Goal: Find specific page/section: Find specific page/section

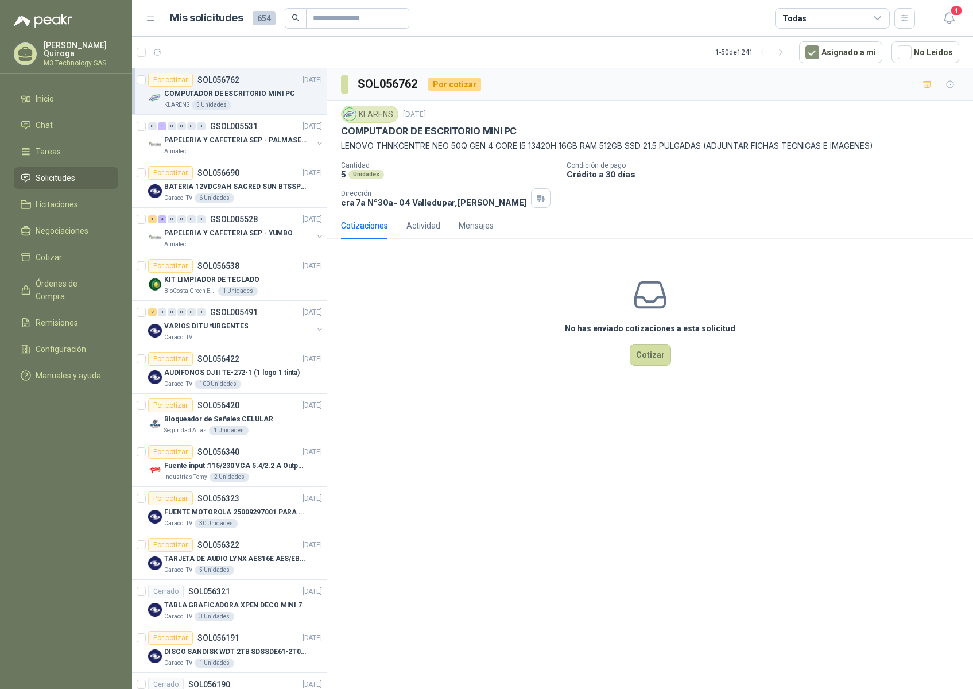
click at [52, 145] on span "Tareas" at bounding box center [48, 151] width 25 height 13
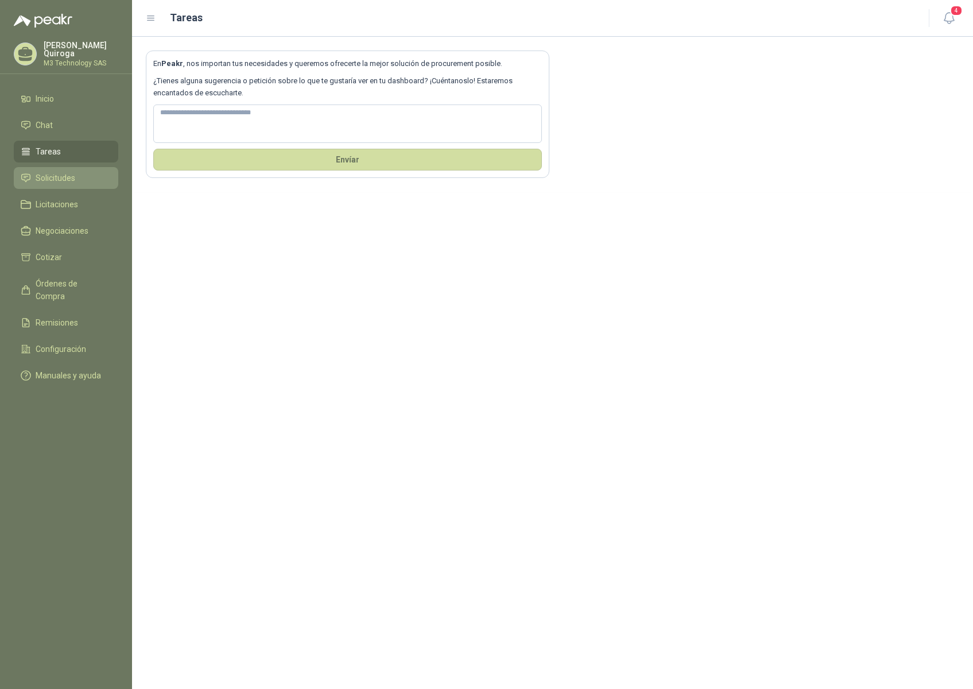
click at [63, 176] on span "Solicitudes" at bounding box center [56, 178] width 40 height 13
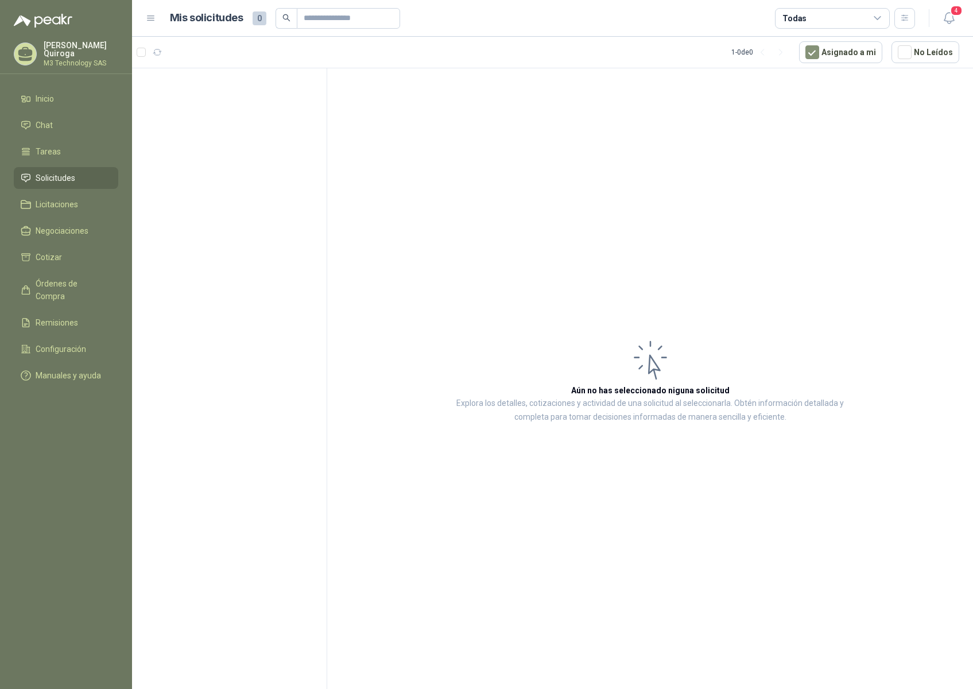
click at [65, 177] on span "Solicitudes" at bounding box center [56, 178] width 40 height 13
click at [51, 149] on span "Tareas" at bounding box center [48, 151] width 25 height 13
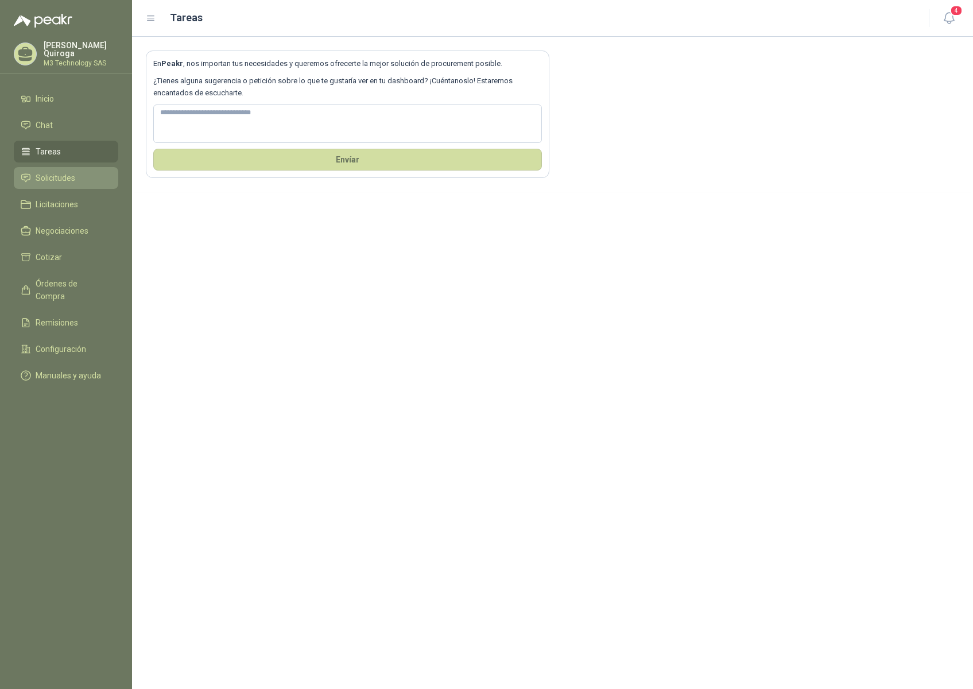
click at [38, 177] on span "Solicitudes" at bounding box center [56, 178] width 40 height 13
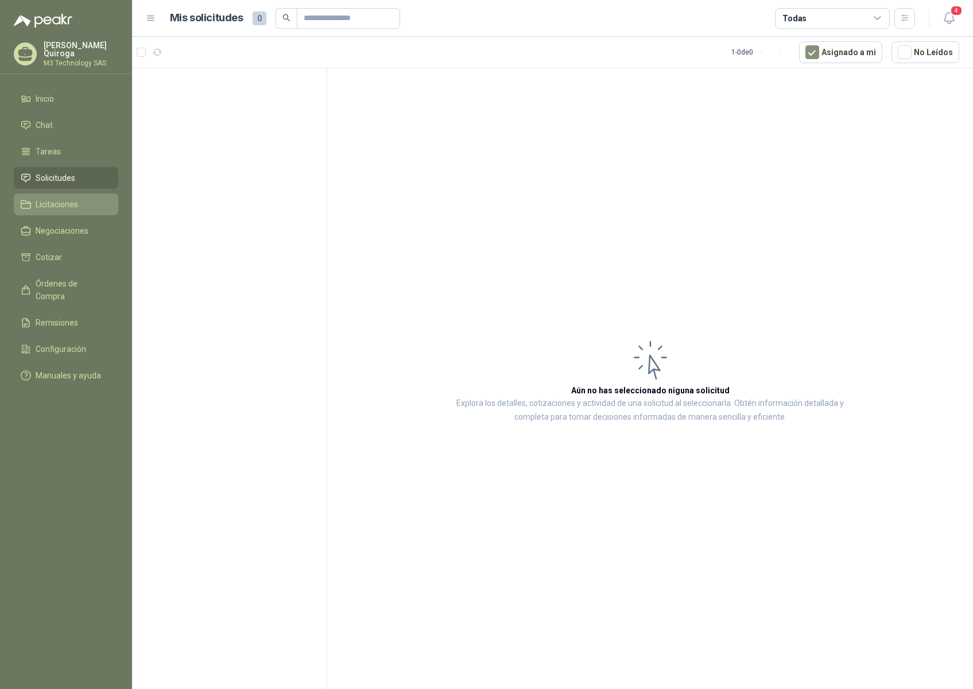
click at [49, 206] on span "Licitaciones" at bounding box center [57, 204] width 42 height 13
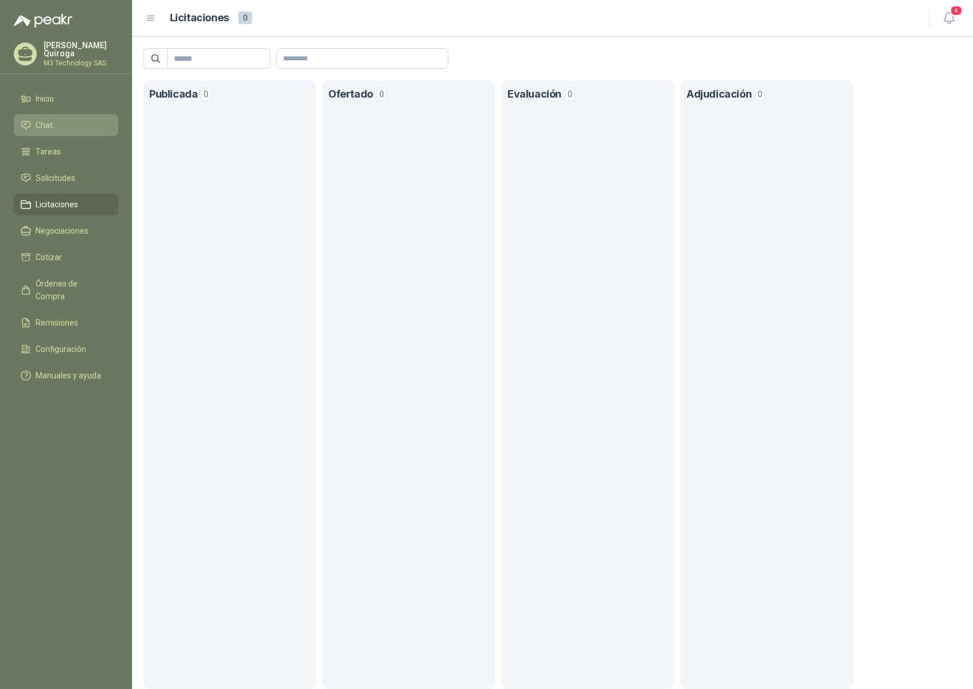
click at [47, 123] on span "Chat" at bounding box center [44, 125] width 17 height 13
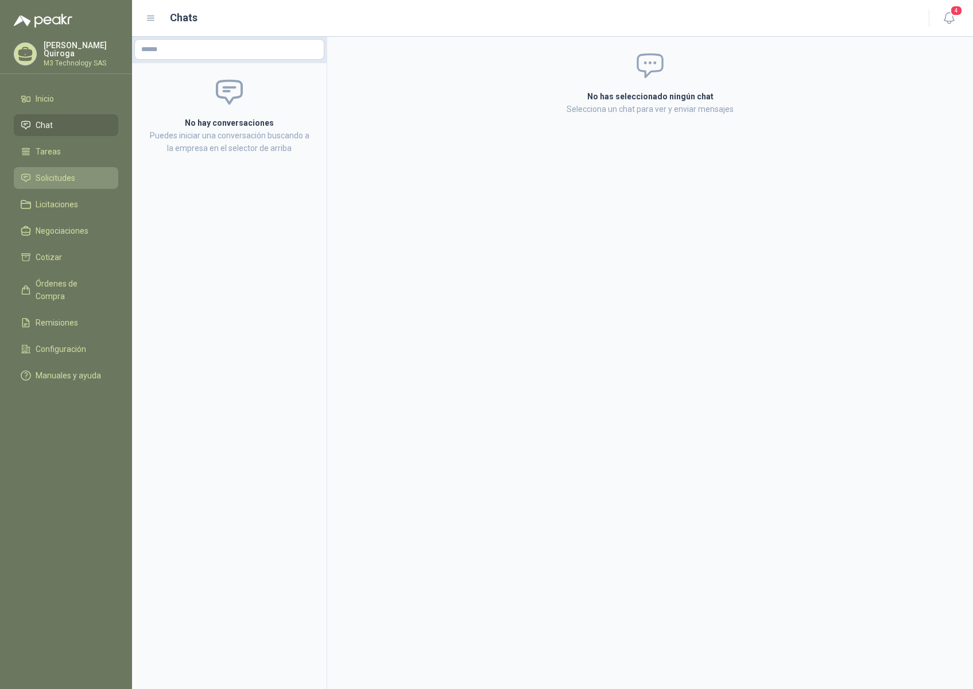
click at [45, 172] on span "Solicitudes" at bounding box center [56, 178] width 40 height 13
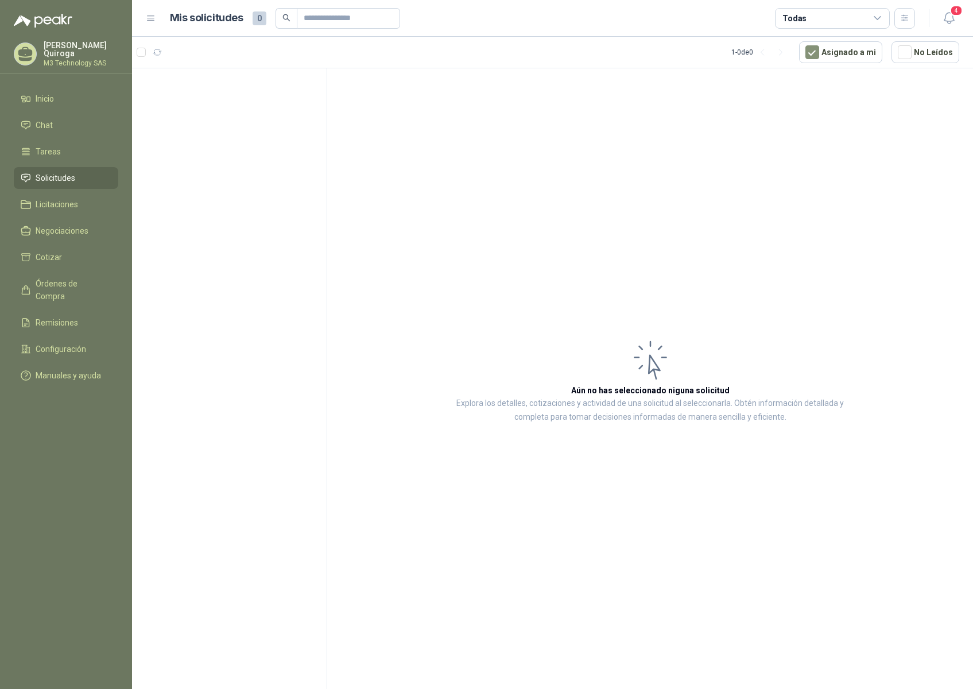
drag, startPoint x: 632, startPoint y: 262, endPoint x: 525, endPoint y: 232, distance: 111.6
click at [624, 260] on article "Aún no has seleccionado niguna solicitud Explora los detalles, cotizaciones y a…" at bounding box center [650, 380] width 646 height 625
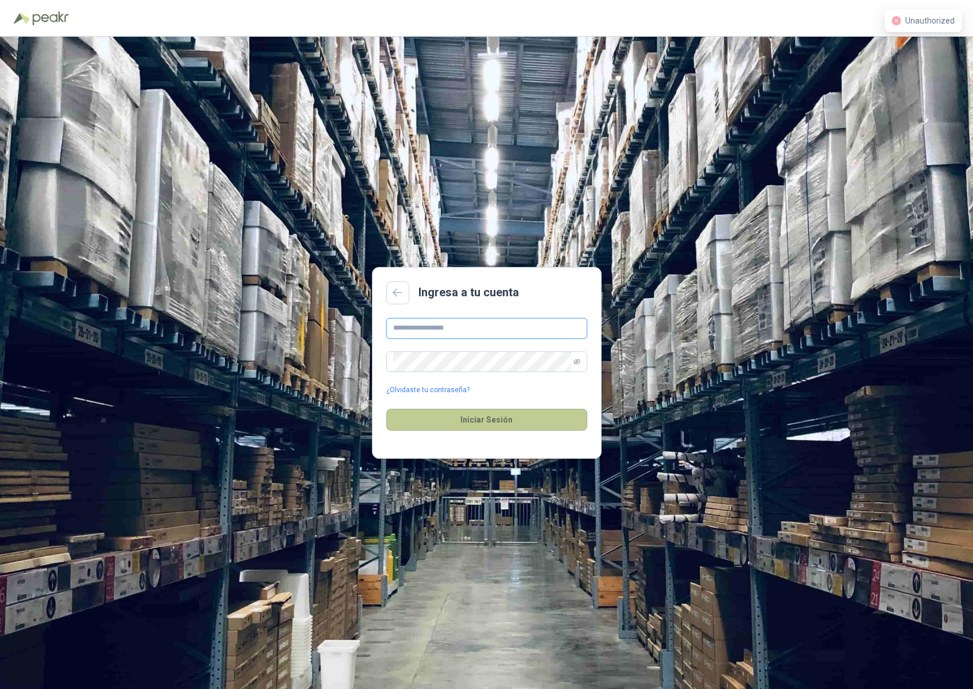
type input "**********"
click at [508, 419] on button "Iniciar Sesión" at bounding box center [486, 420] width 201 height 22
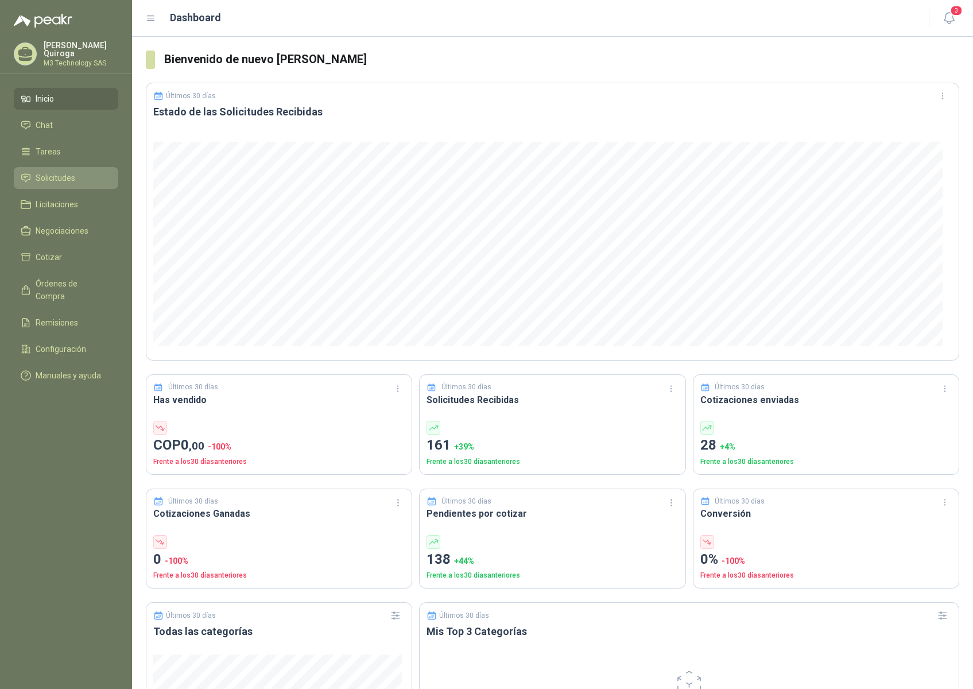
click at [55, 173] on span "Solicitudes" at bounding box center [56, 178] width 40 height 13
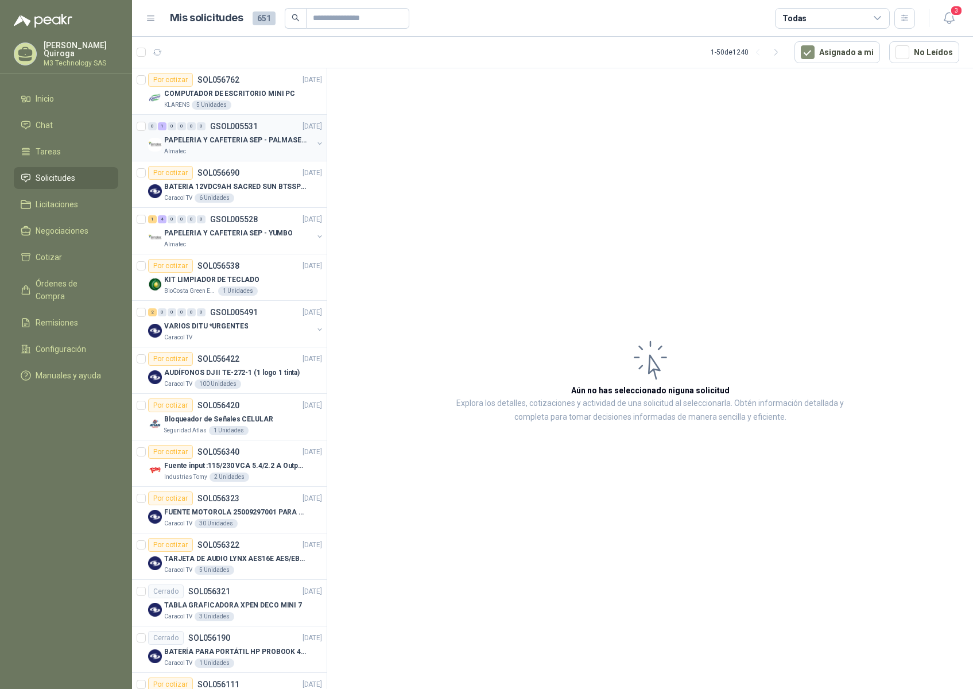
click at [222, 152] on div "Almatec" at bounding box center [238, 151] width 149 height 9
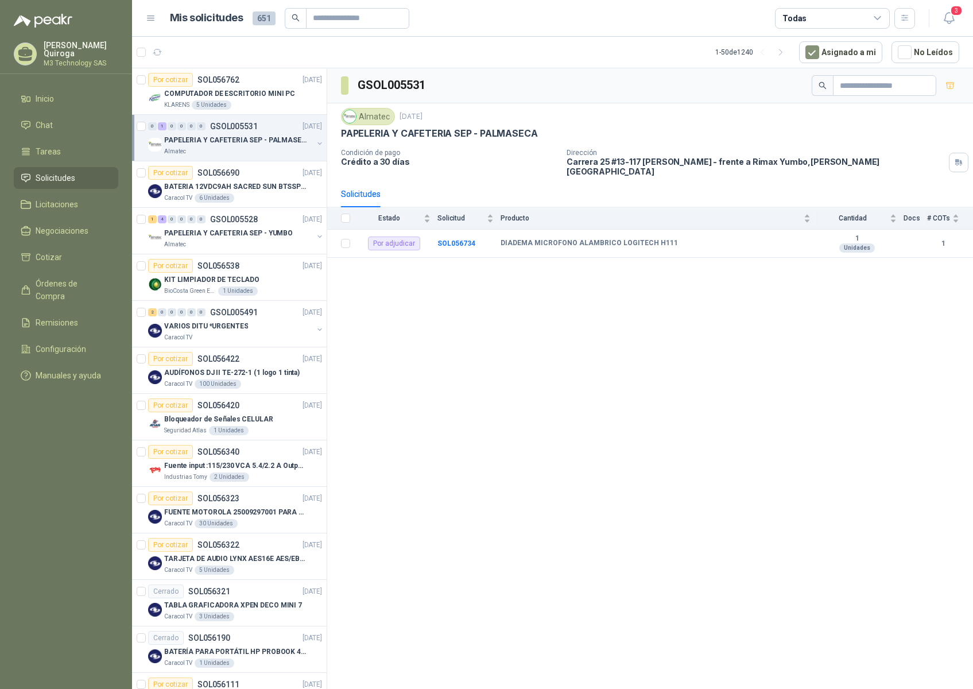
click at [223, 153] on div "Almatec" at bounding box center [238, 151] width 149 height 9
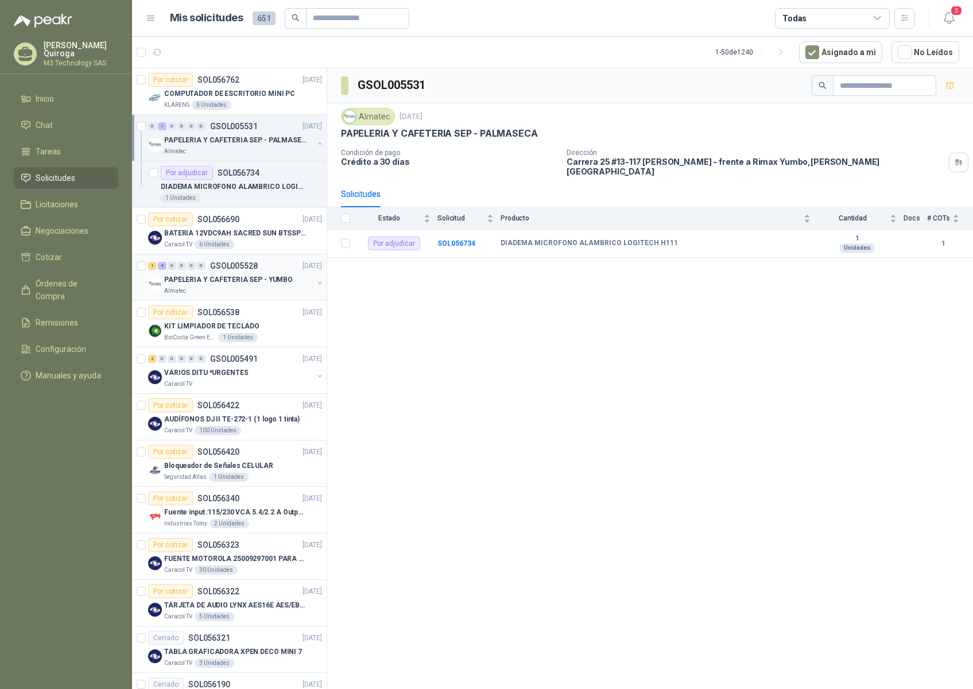
click at [257, 295] on div "1 4 0 0 0 0 GSOL005528 18/09/25 PAPELERIA Y CAFETERIA SEP - YUMBO Almatec" at bounding box center [229, 277] width 195 height 47
click at [255, 293] on div "Almatec" at bounding box center [238, 291] width 149 height 9
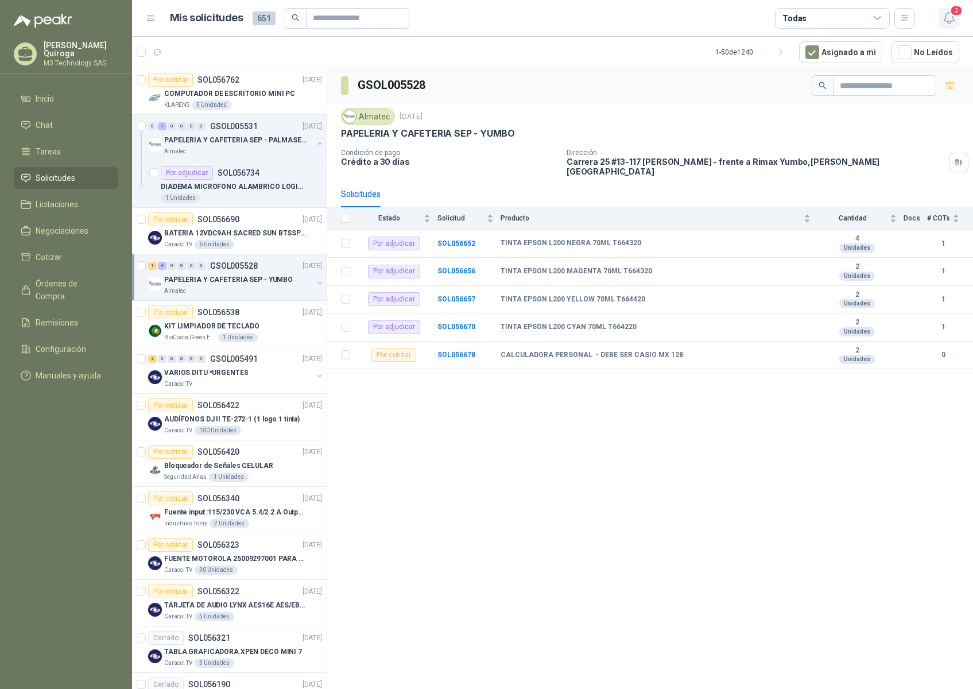
click at [948, 16] on icon "button" at bounding box center [949, 18] width 14 height 14
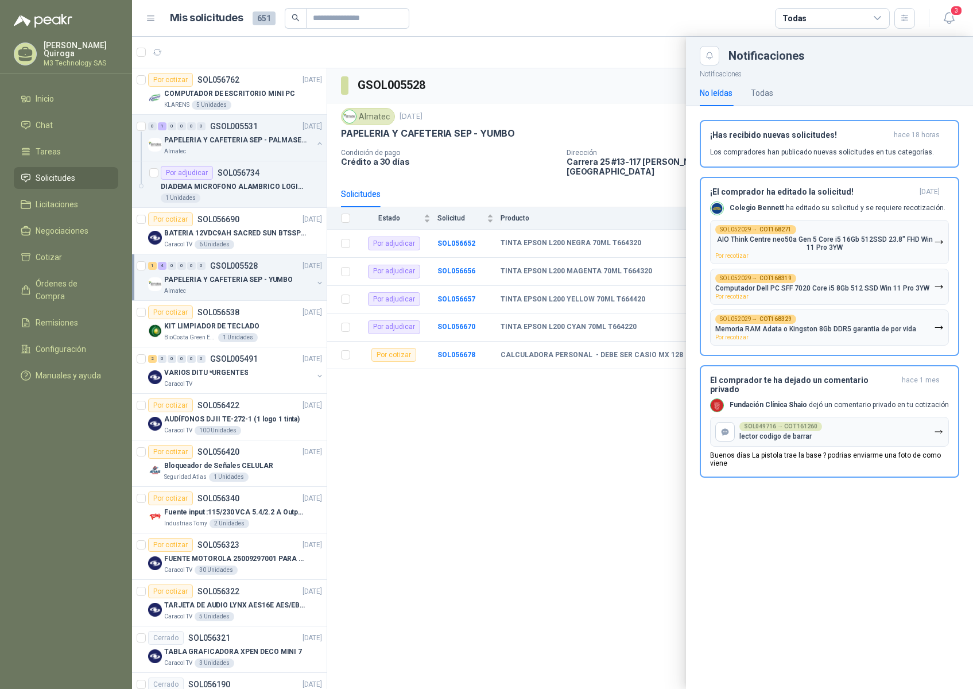
click at [536, 431] on div at bounding box center [552, 363] width 841 height 652
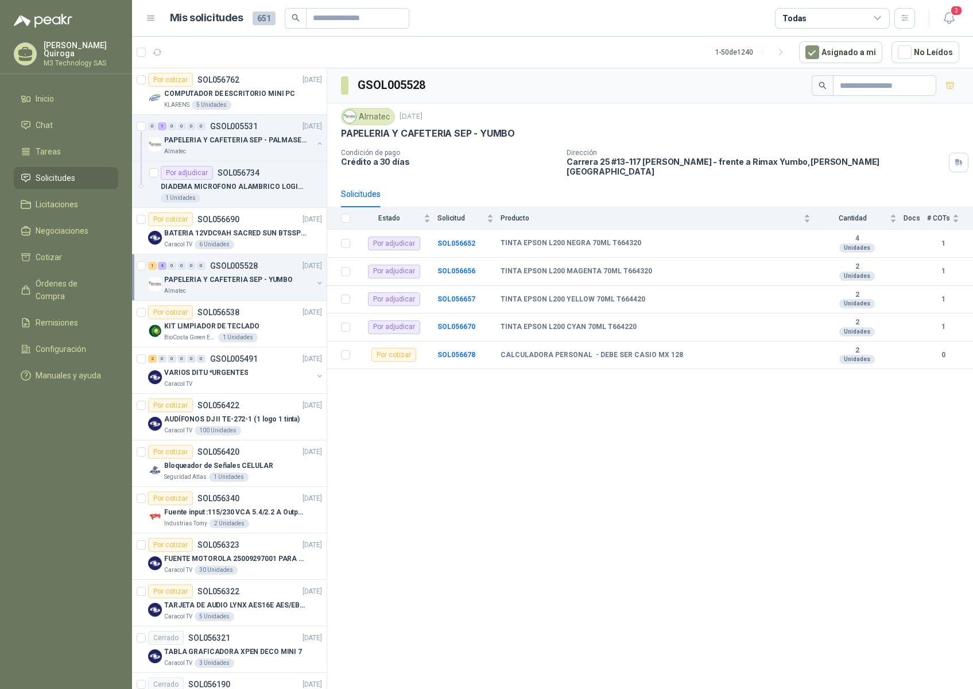
click at [55, 173] on span "Solicitudes" at bounding box center [56, 178] width 40 height 13
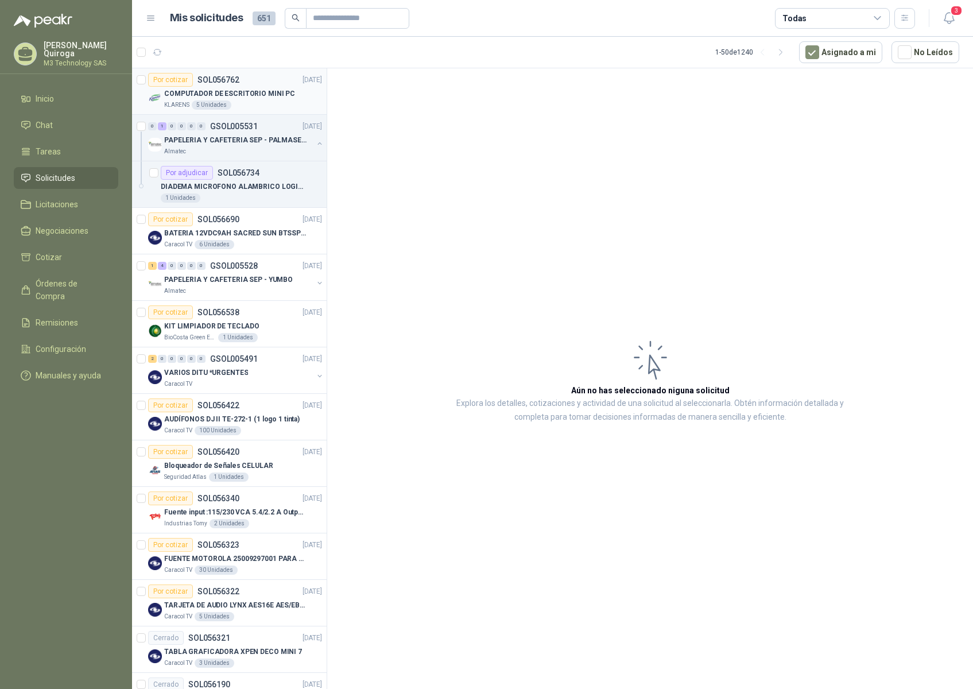
click at [269, 100] on div "KLARENS 5 Unidades" at bounding box center [243, 104] width 158 height 9
